Goal: Task Accomplishment & Management: Use online tool/utility

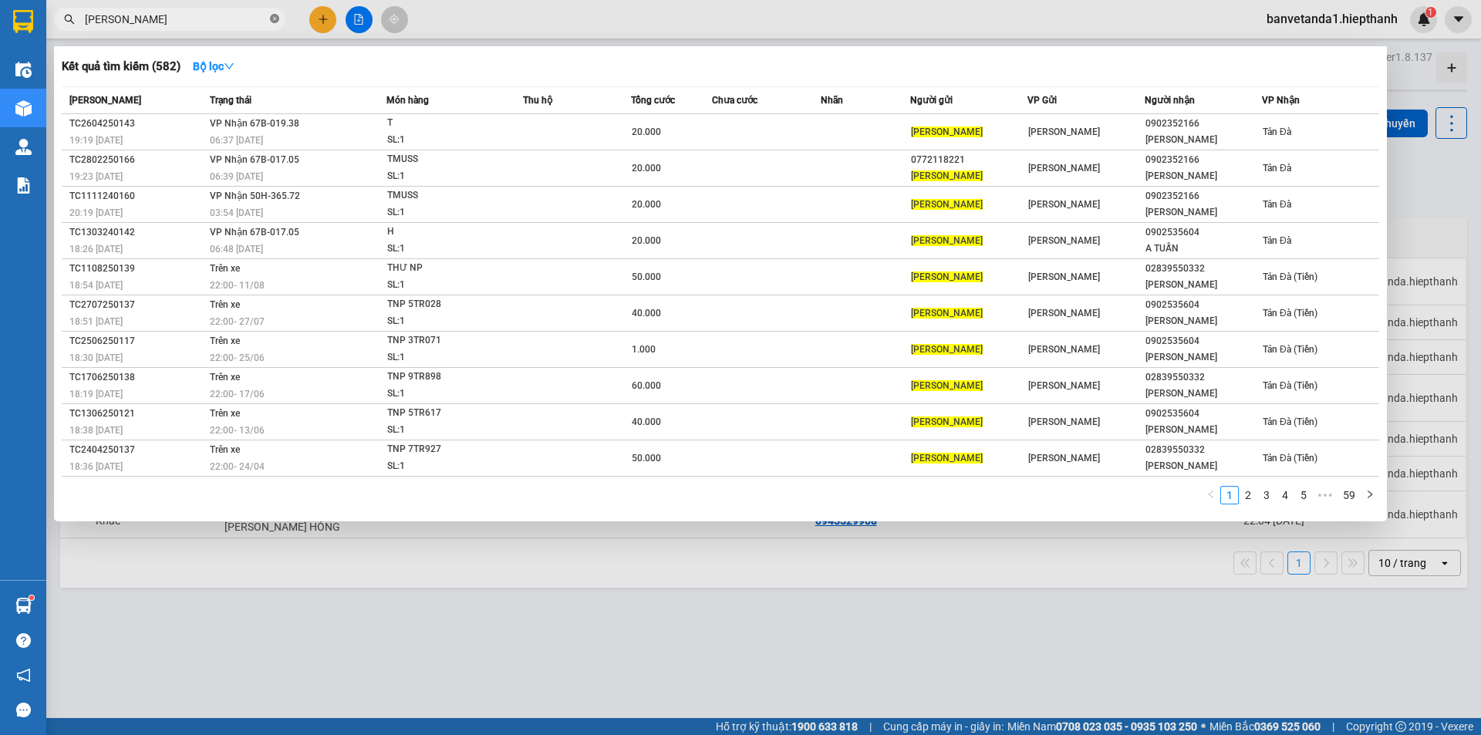
click at [277, 16] on icon "close-circle" at bounding box center [274, 18] width 9 height 9
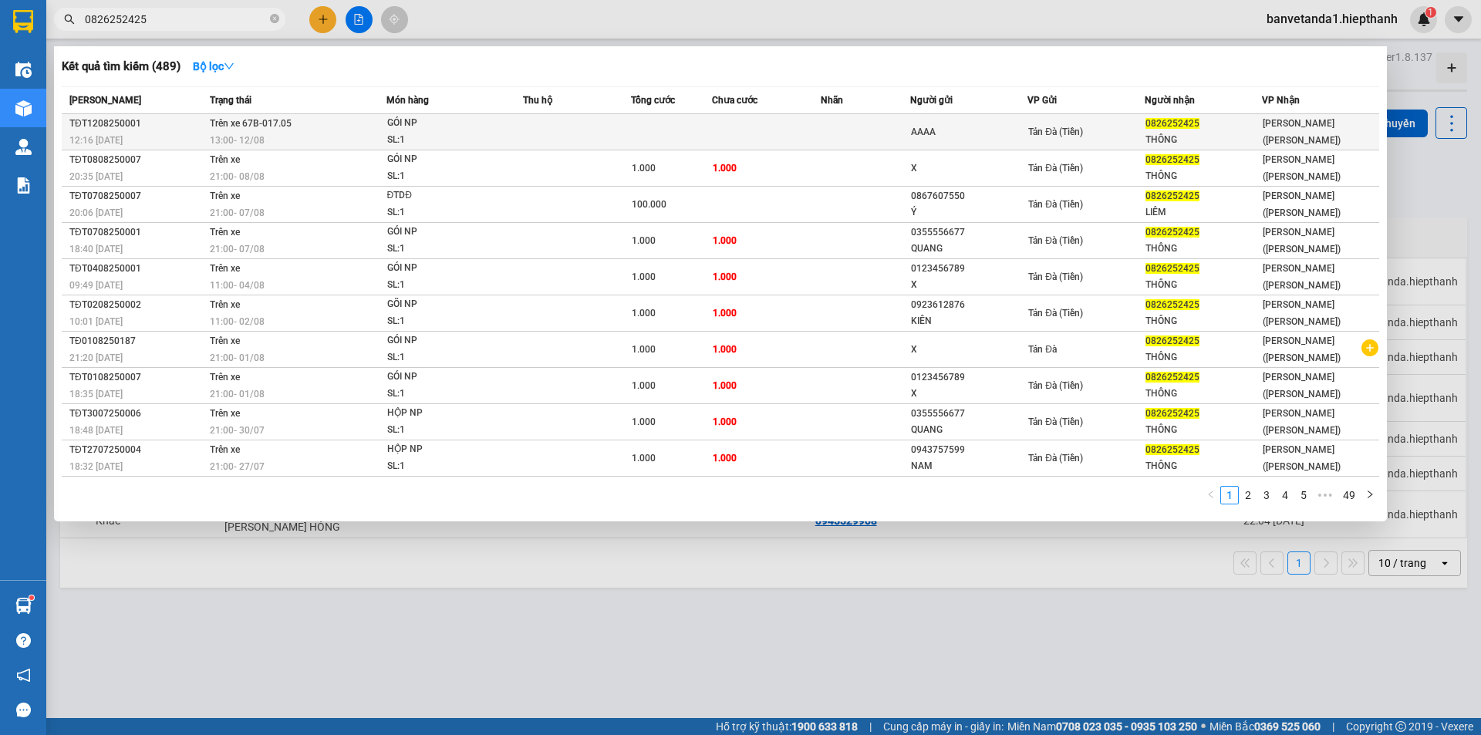
type input "0826252425"
click at [620, 142] on td at bounding box center [577, 132] width 108 height 36
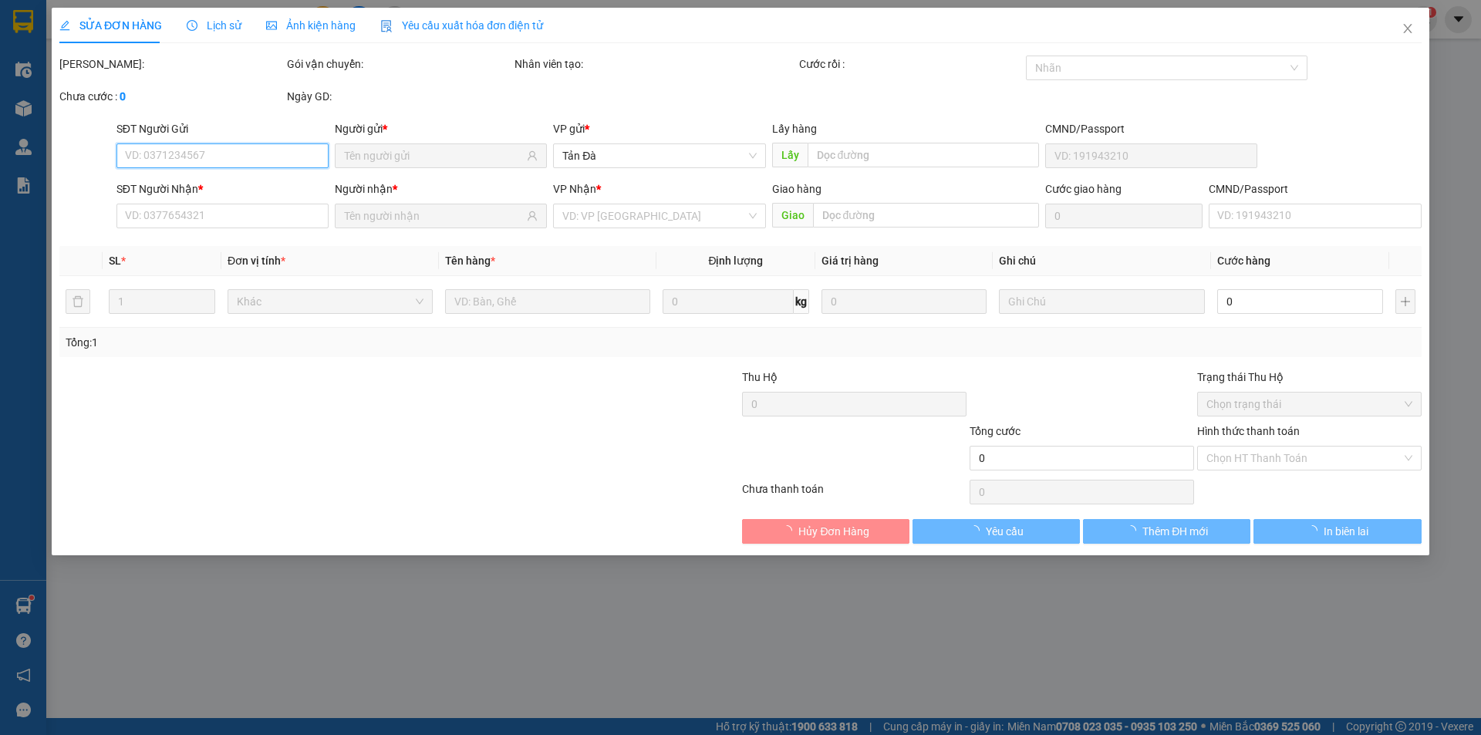
type input "AAAA"
type input "0826252425"
type input "THÔNG"
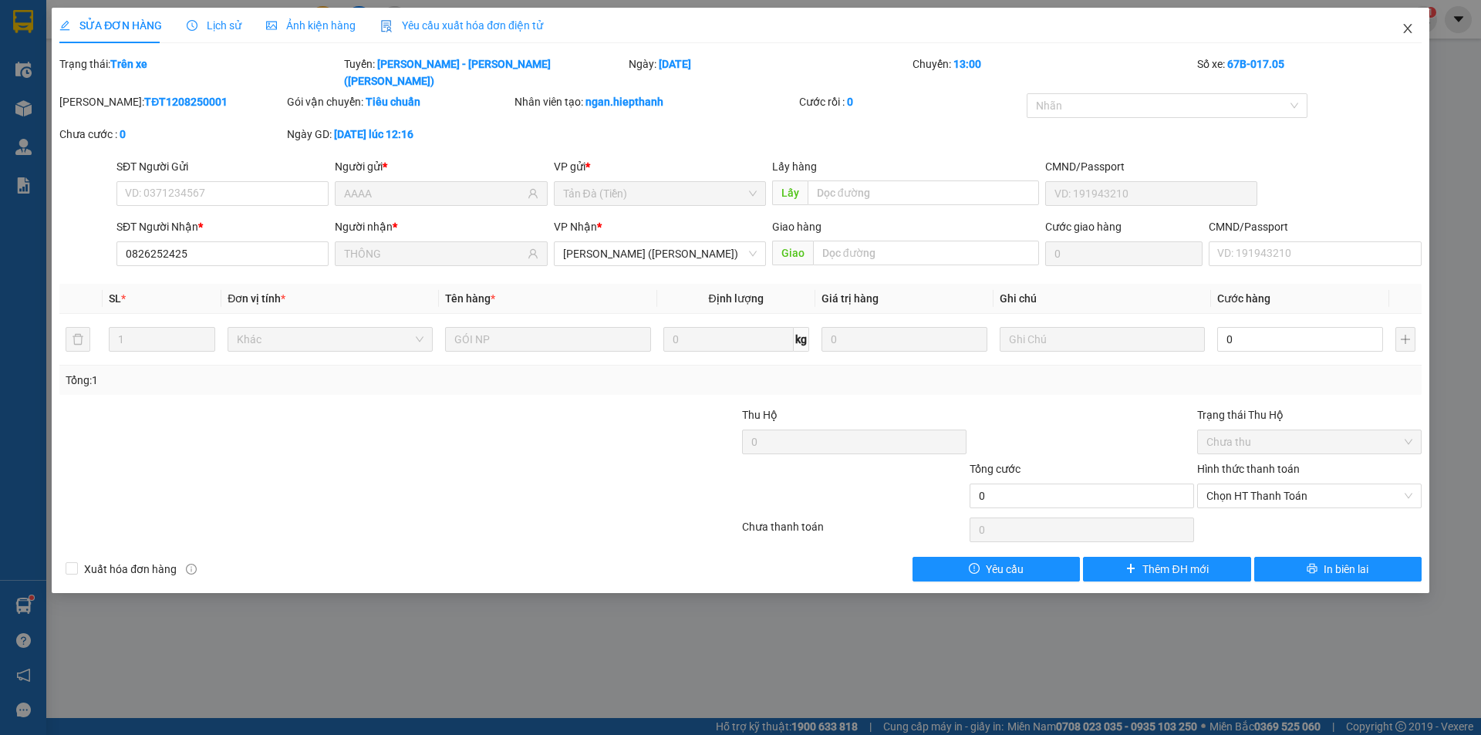
click at [1409, 22] on span "Close" at bounding box center [1407, 29] width 43 height 43
